Goal: Task Accomplishment & Management: Manage account settings

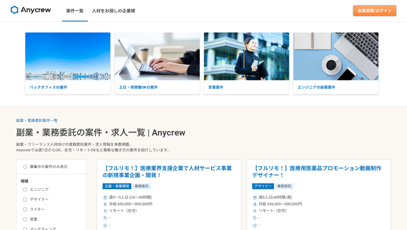
click at [364, 11] on link "会員登録/ログイン" at bounding box center [374, 10] width 43 height 11
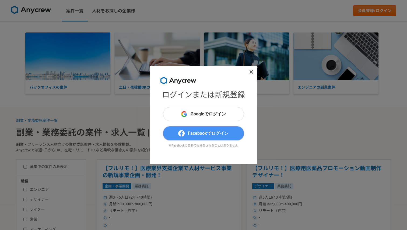
click at [216, 134] on span "Facebookでログイン" at bounding box center [208, 133] width 41 height 6
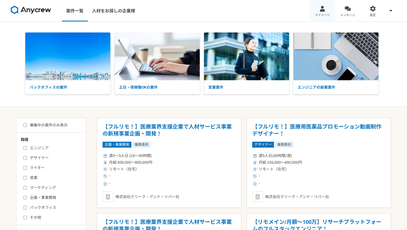
click at [321, 7] on div at bounding box center [322, 9] width 6 height 6
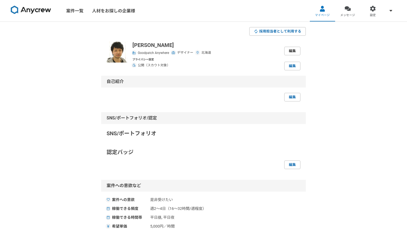
click at [292, 49] on link "編集" at bounding box center [292, 51] width 16 height 9
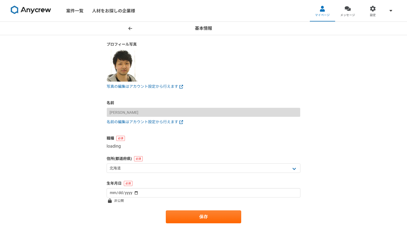
select select "2"
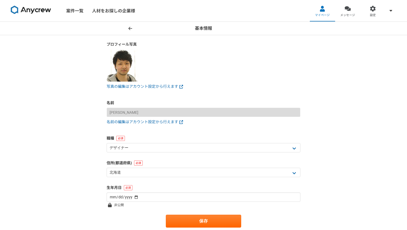
click at [130, 26] on icon at bounding box center [130, 28] width 4 height 4
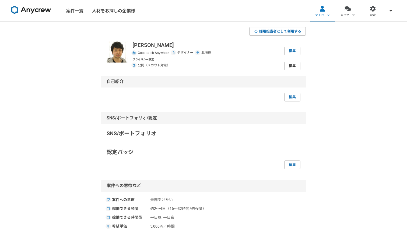
click at [297, 67] on link "編集" at bounding box center [292, 66] width 16 height 9
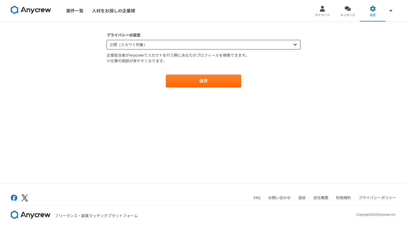
click at [261, 47] on select "公開（スカウト対象） 非公開（スカウト対象外）" at bounding box center [204, 44] width 194 height 9
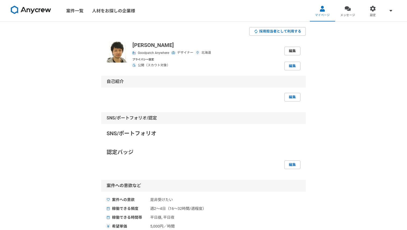
click at [291, 51] on link "編集" at bounding box center [292, 51] width 16 height 9
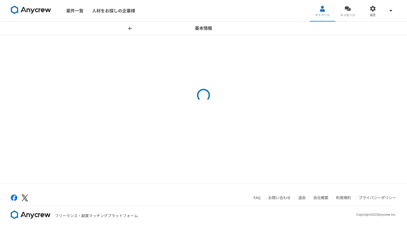
select select "2"
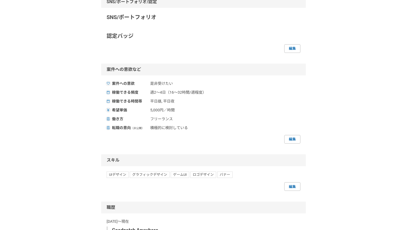
scroll to position [117, 0]
click at [298, 146] on section "採用担当者として利用する 高崎良太 Goodpatch Anywhere デザイナー 北海道 編集 プライバシー設定 公開（スカウト対象） 編集 自己紹介 編…" at bounding box center [203, 78] width 204 height 336
click at [295, 139] on link "編集" at bounding box center [292, 139] width 16 height 9
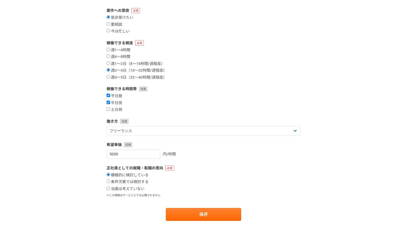
scroll to position [40, 0]
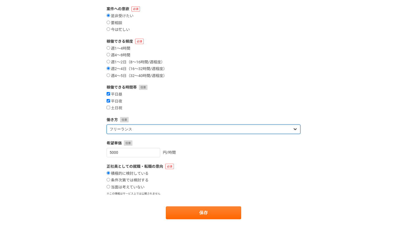
click at [127, 129] on select "フリーランス 副業 その他" at bounding box center [204, 129] width 194 height 9
select select "sidejob"
click at [107, 125] on select "フリーランス 副業 その他" at bounding box center [204, 129] width 194 height 9
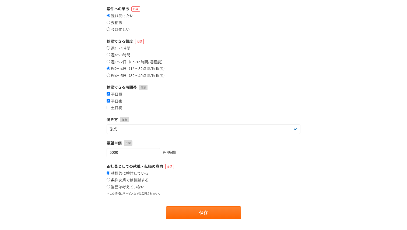
click at [93, 130] on div "案件への意欲・稼働頻度 案件への意欲 是非受けたい 要相談 今は忙しい 稼働できる頻度 週1〜4時間 週4〜8時間 週1〜2日（8〜16時間/週程度） 週2〜…" at bounding box center [203, 111] width 407 height 259
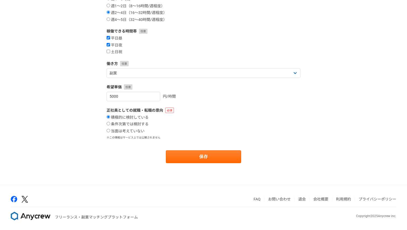
scroll to position [97, 0]
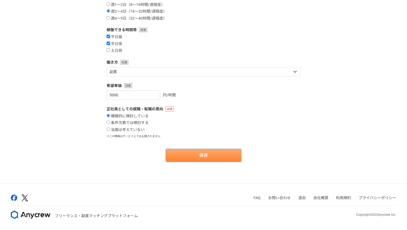
click at [183, 157] on button "保存" at bounding box center [203, 155] width 75 height 13
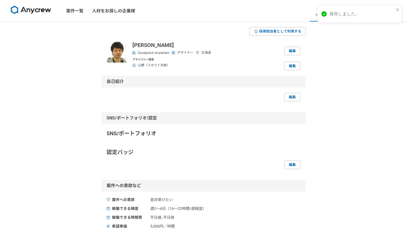
click at [34, 8] on img at bounding box center [31, 10] width 40 height 9
